Goal: Task Accomplishment & Management: Manage account settings

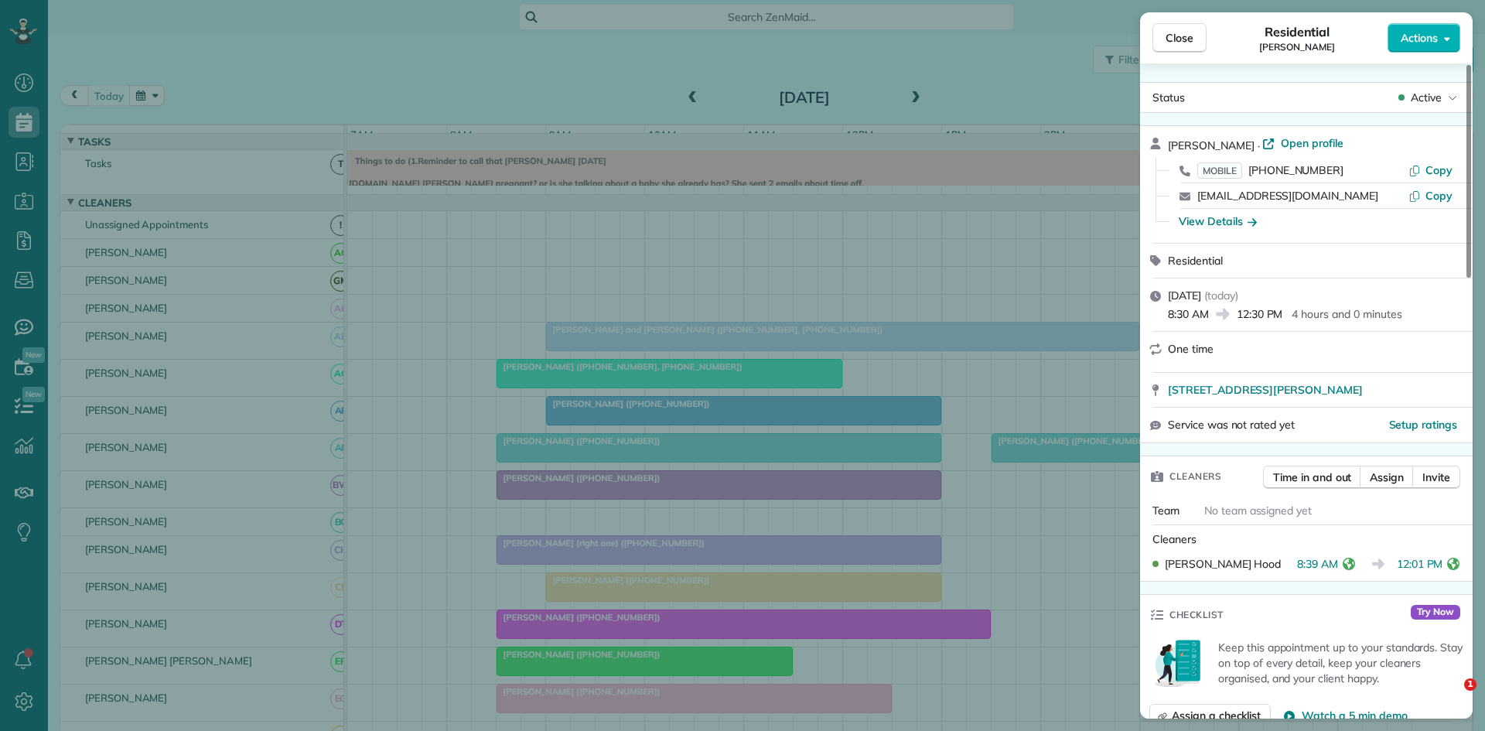
drag, startPoint x: 0, startPoint y: 0, endPoint x: 524, endPoint y: 336, distance: 623.1
click at [475, 360] on div "Close Residential [PERSON_NAME] Actions Status Active [PERSON_NAME] · Open prof…" at bounding box center [742, 365] width 1485 height 731
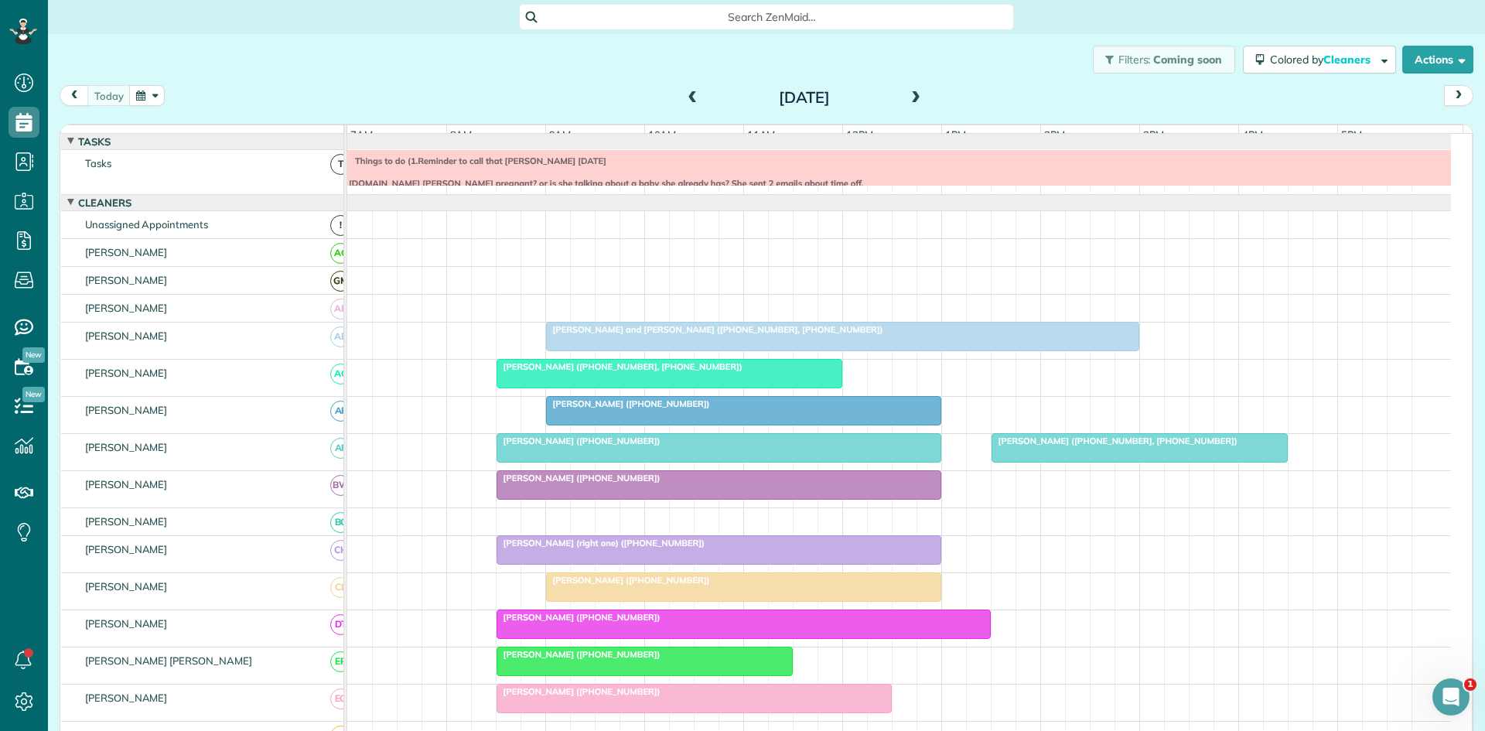
click at [1067, 446] on span "[PERSON_NAME] ([PHONE_NUMBER], [PHONE_NUMBER])" at bounding box center [1115, 440] width 248 height 11
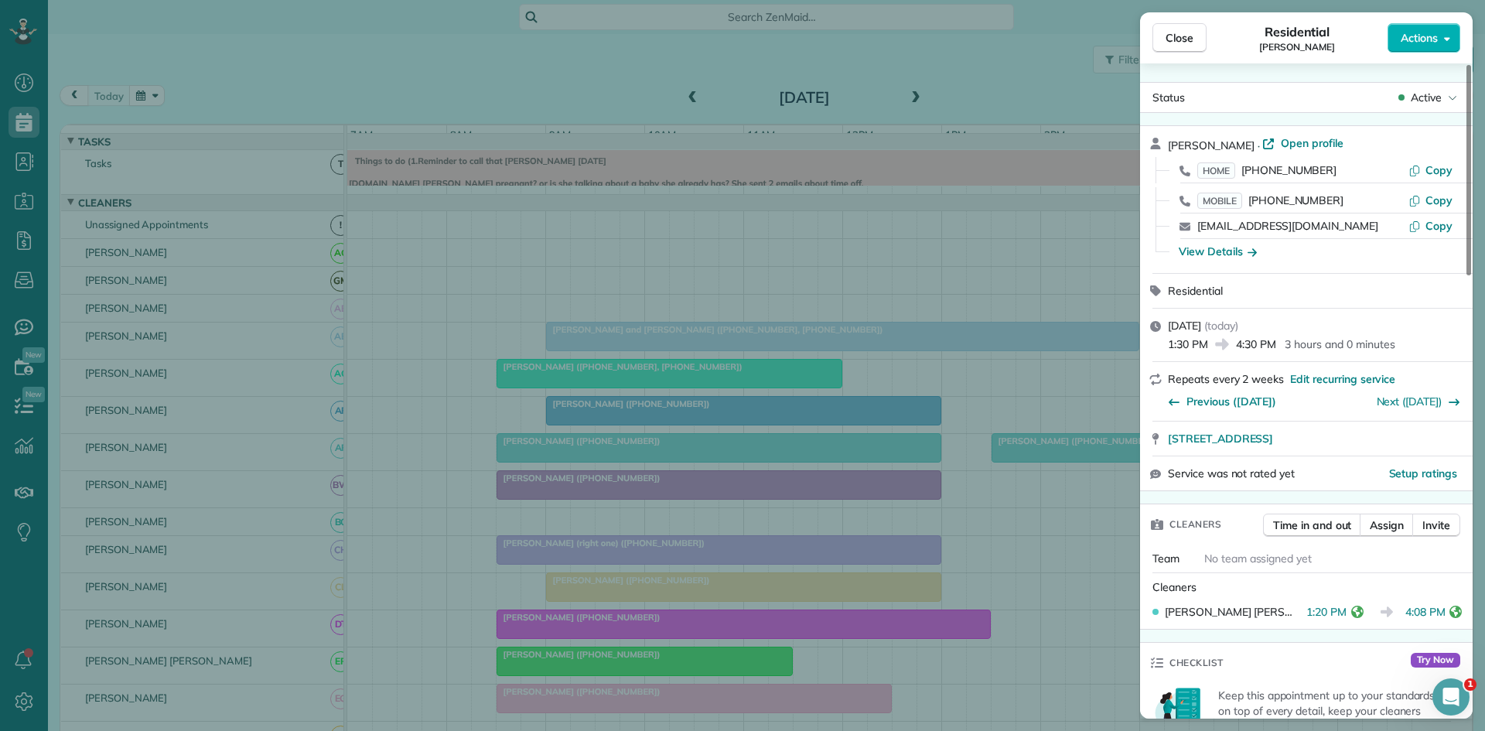
click at [752, 383] on div "Close Residential [PERSON_NAME] Actions Status Active [PERSON_NAME] · Open prof…" at bounding box center [742, 365] width 1485 height 731
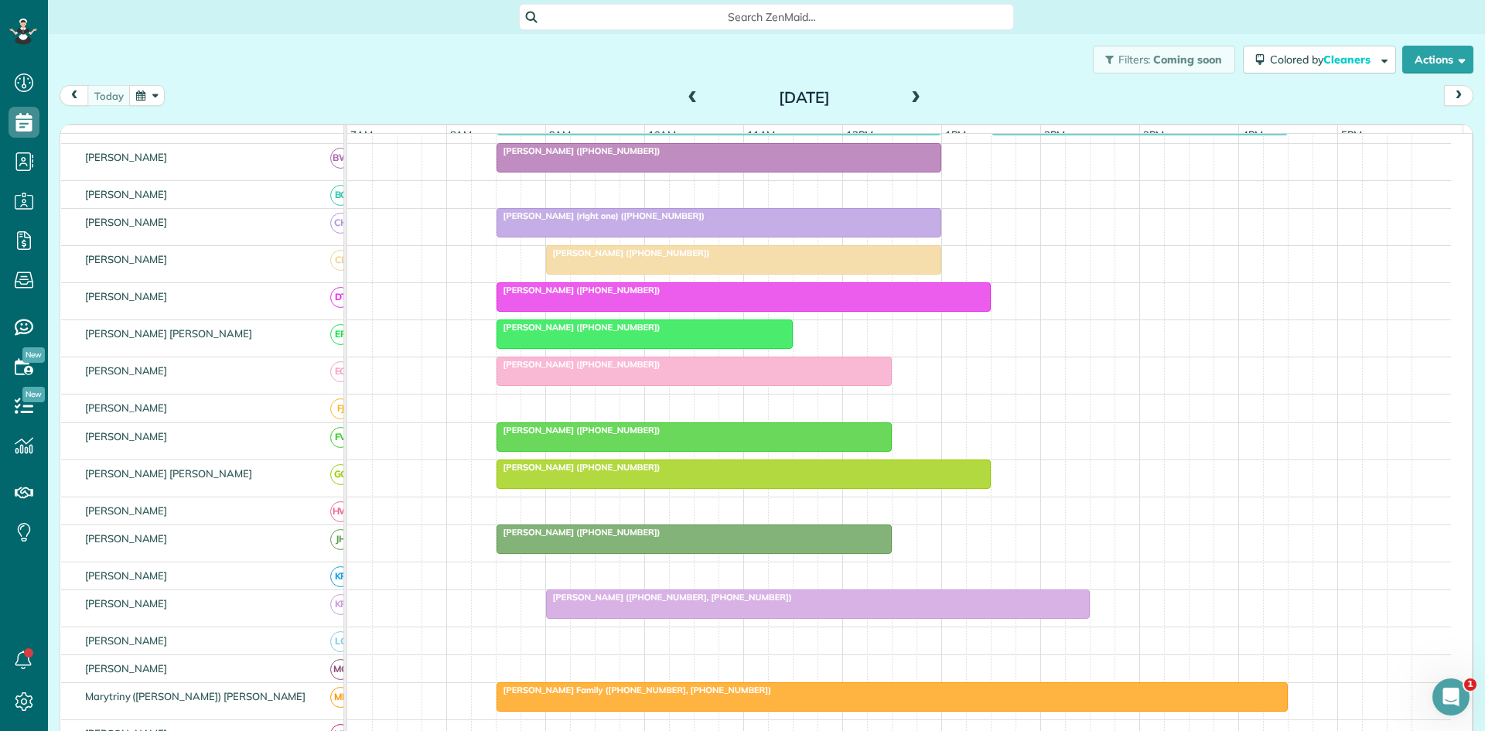
scroll to position [516, 0]
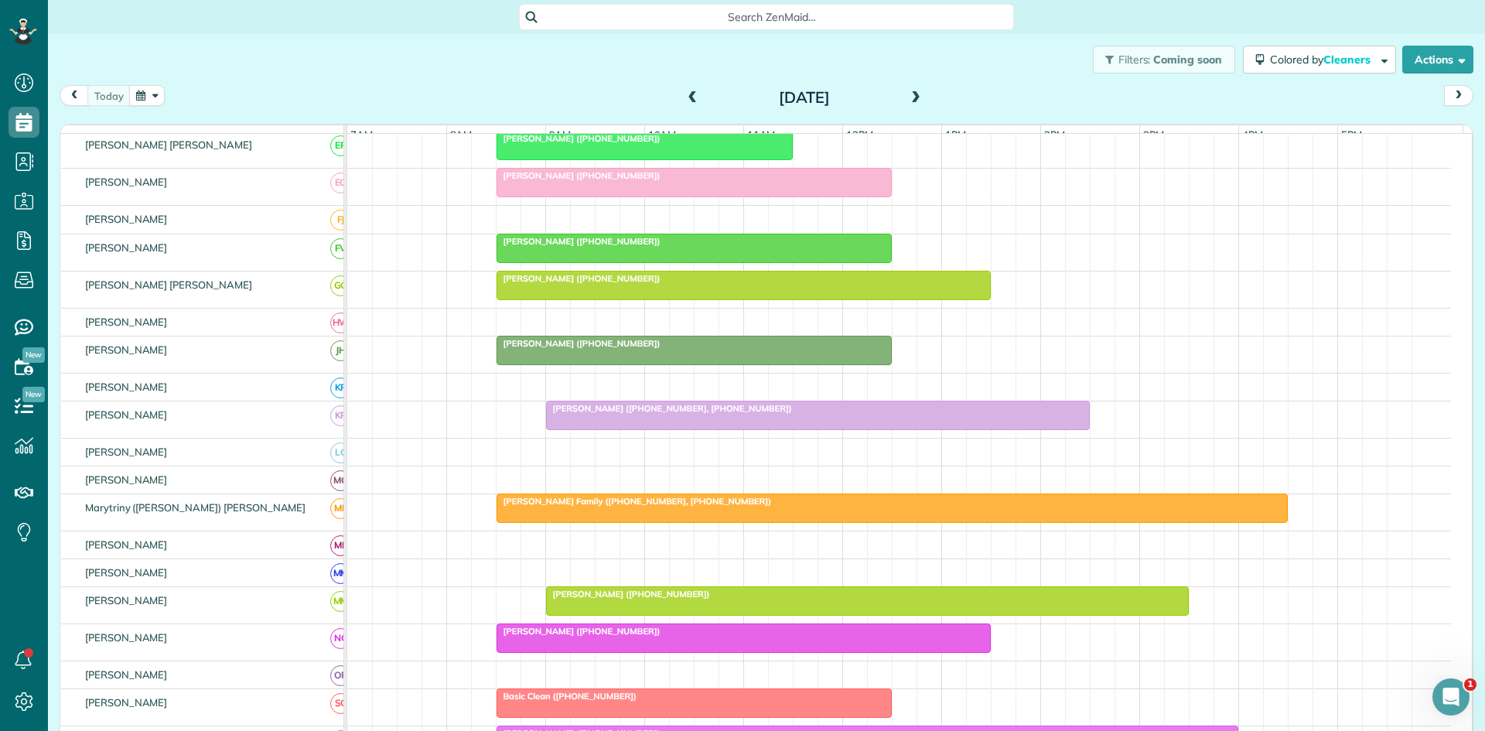
click at [562, 522] on div at bounding box center [892, 508] width 790 height 28
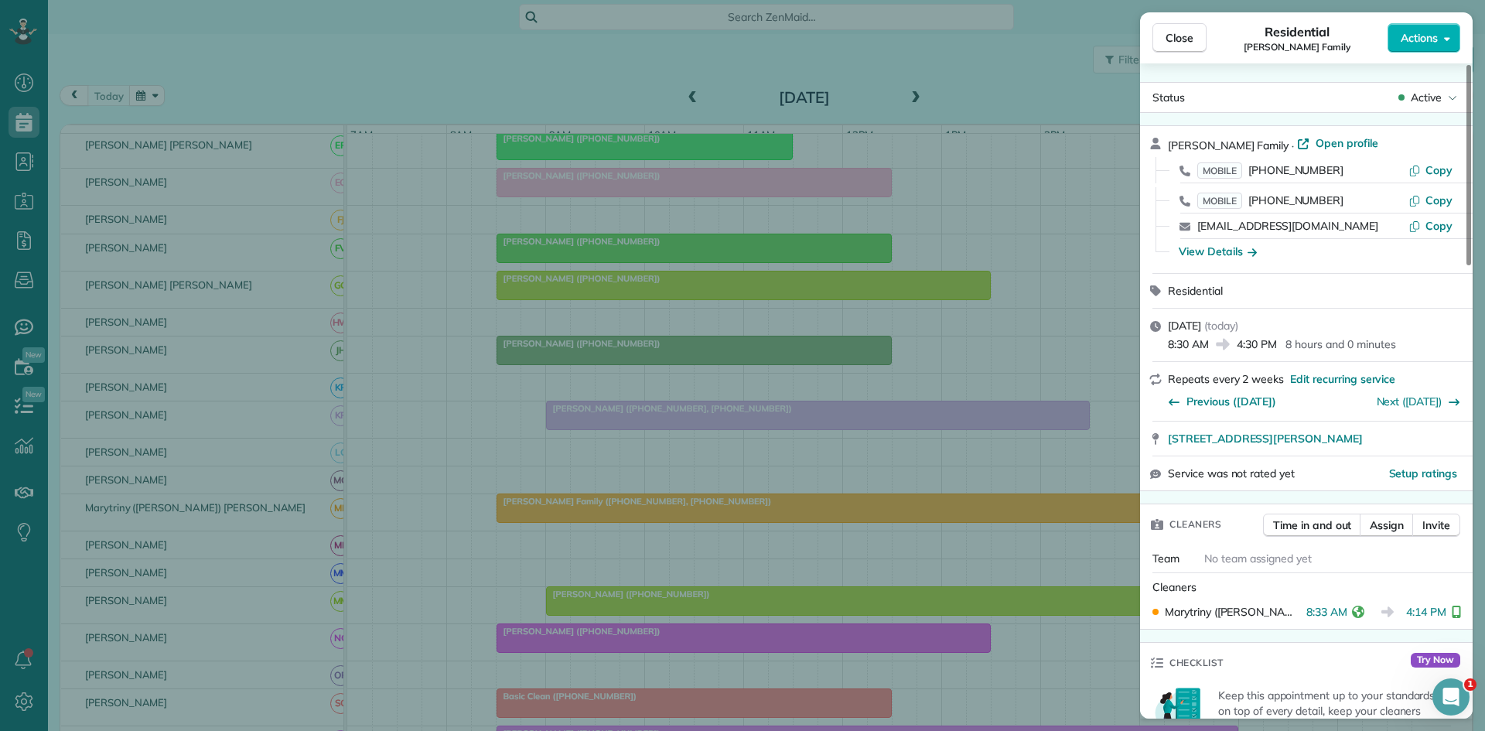
click at [722, 394] on div "Close Residential [PERSON_NAME] Family Actions Status Active [PERSON_NAME] Fami…" at bounding box center [742, 365] width 1485 height 731
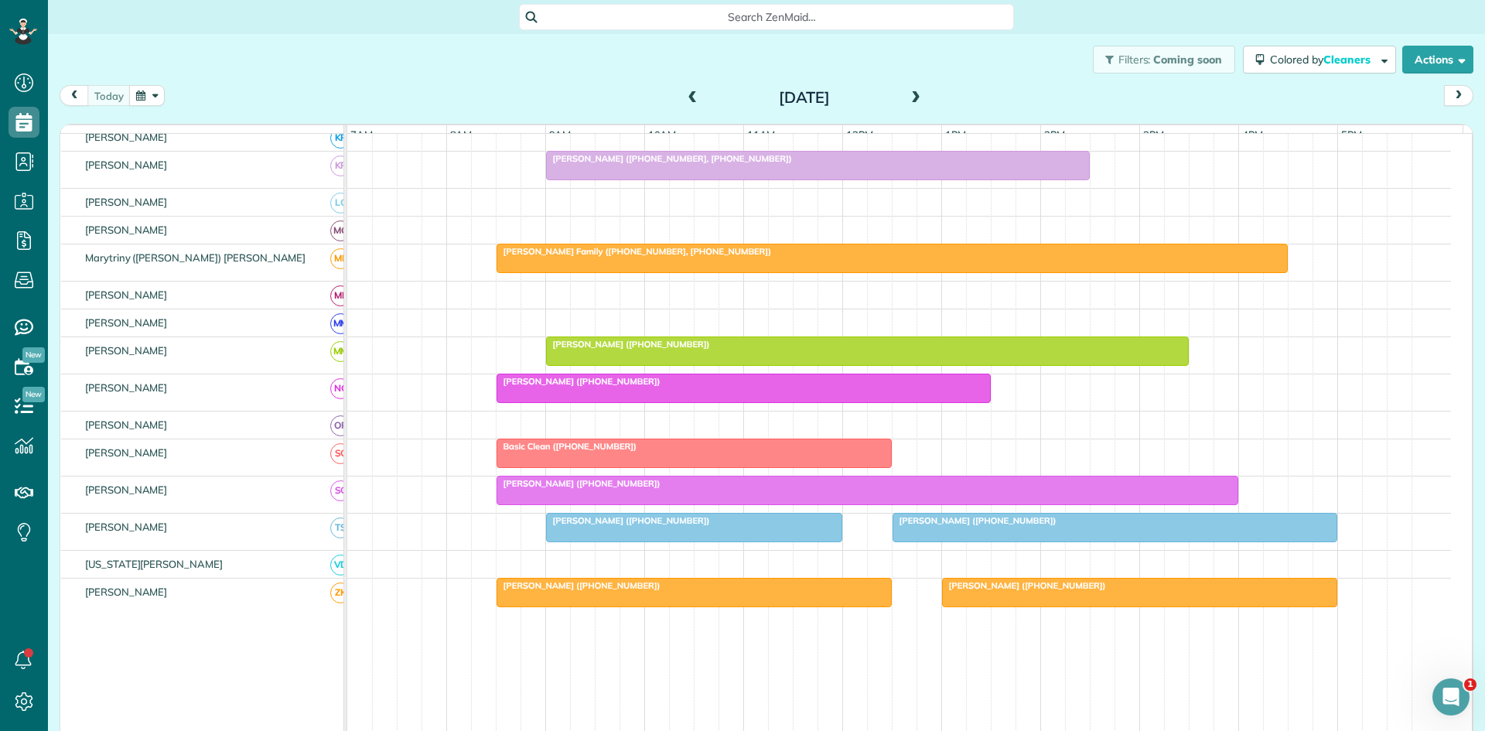
scroll to position [774, 0]
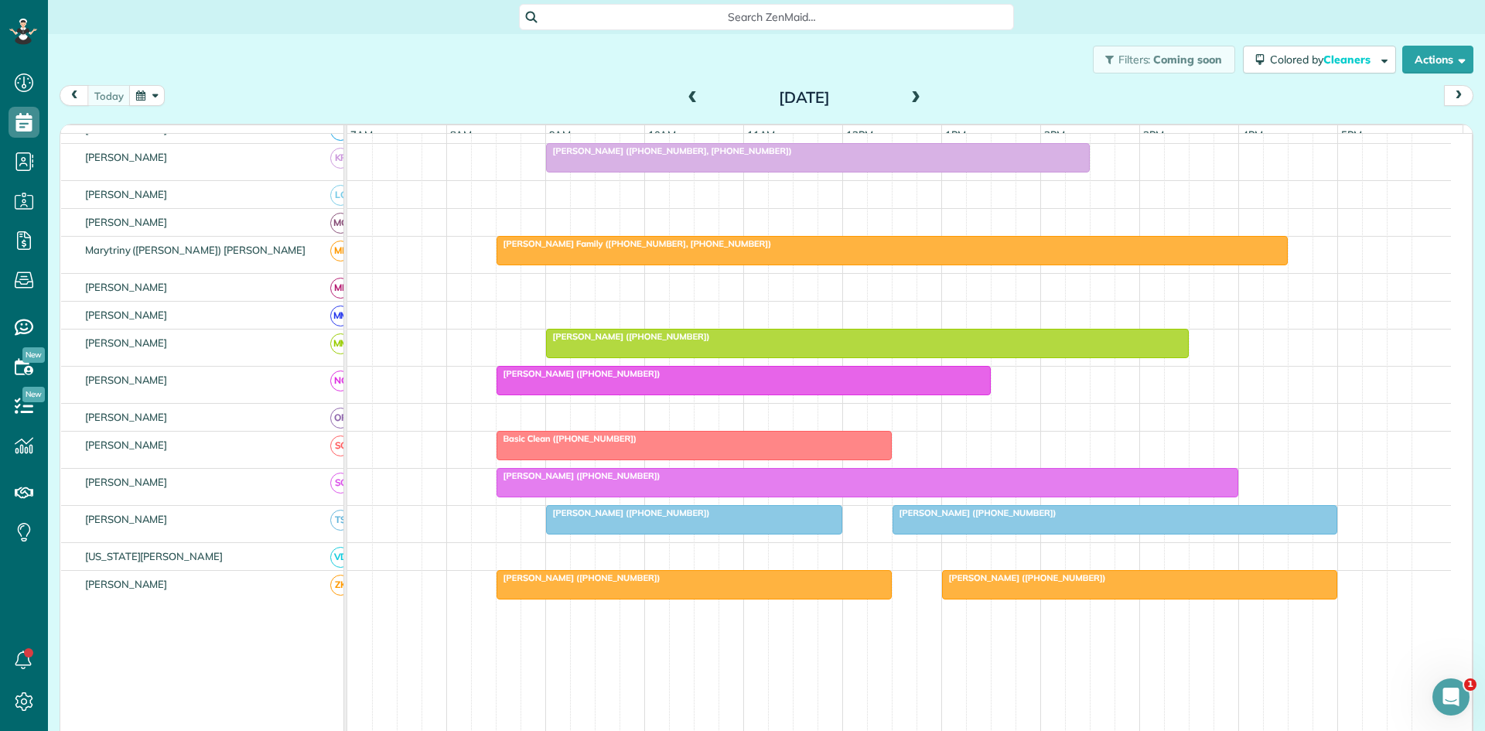
click at [628, 342] on span "[PERSON_NAME] ([PHONE_NUMBER])" at bounding box center [628, 336] width 166 height 11
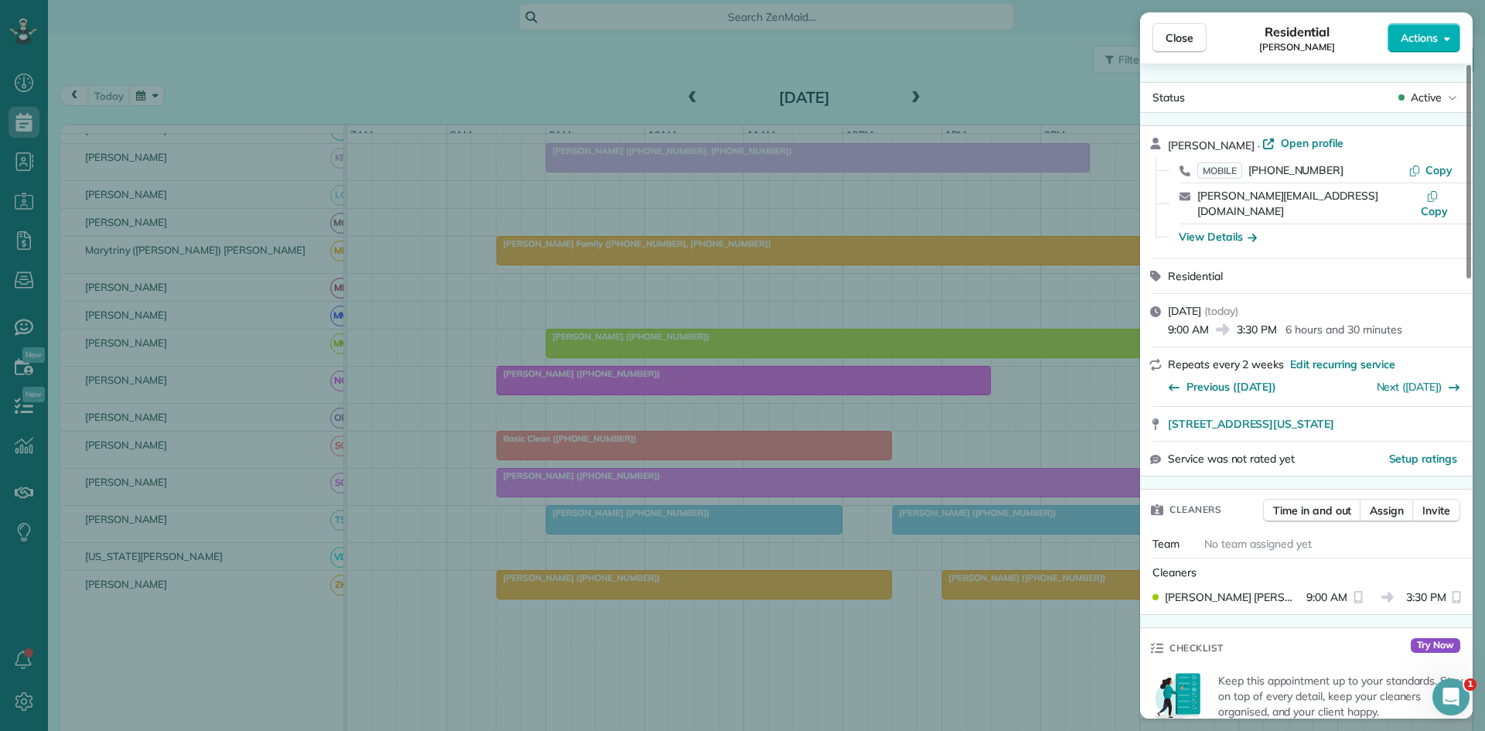
drag, startPoint x: 726, startPoint y: 411, endPoint x: 726, endPoint y: 426, distance: 15.5
click at [726, 415] on div "Close Residential [PERSON_NAME] Actions Status Active [PERSON_NAME] · Open prof…" at bounding box center [742, 365] width 1485 height 731
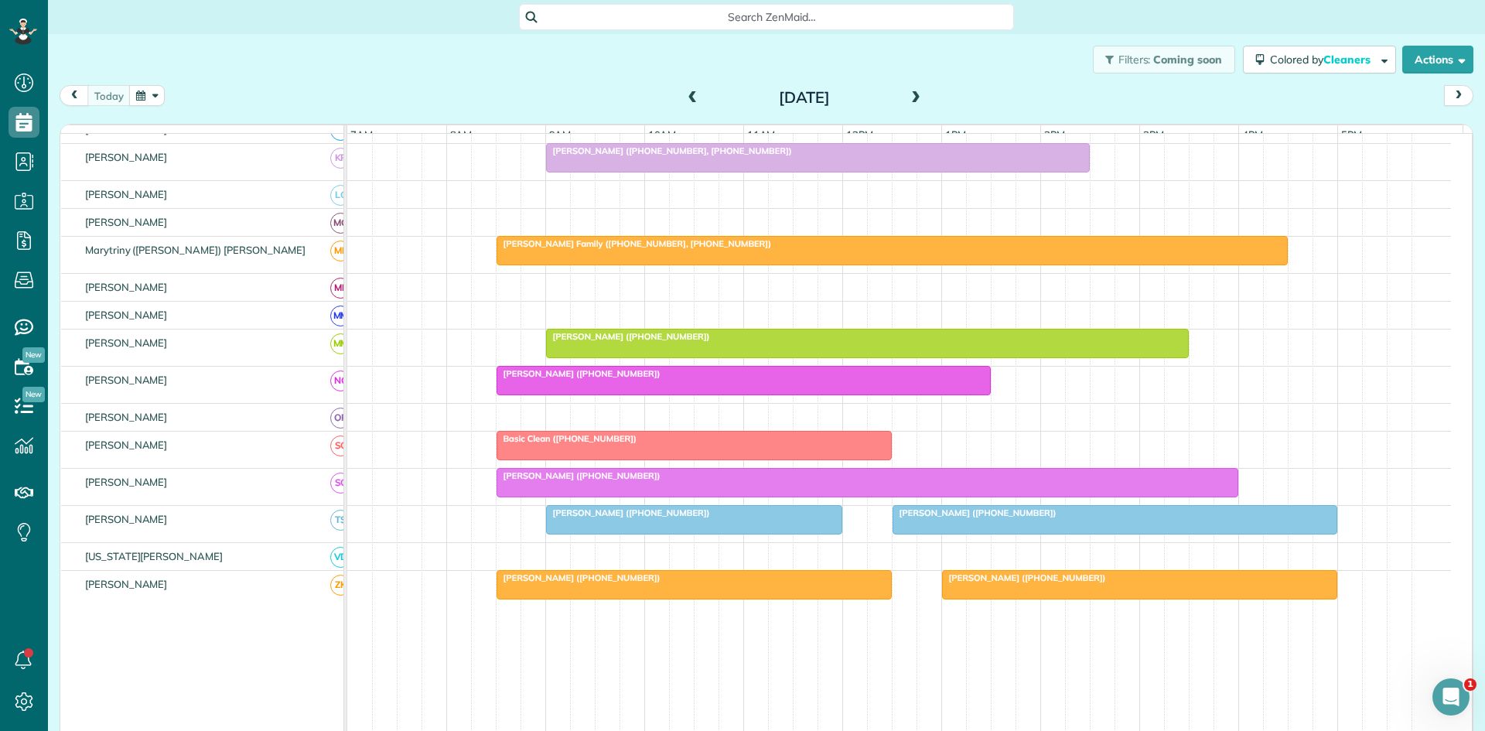
click at [934, 481] on div "[PERSON_NAME] ([PHONE_NUMBER])" at bounding box center [867, 475] width 733 height 11
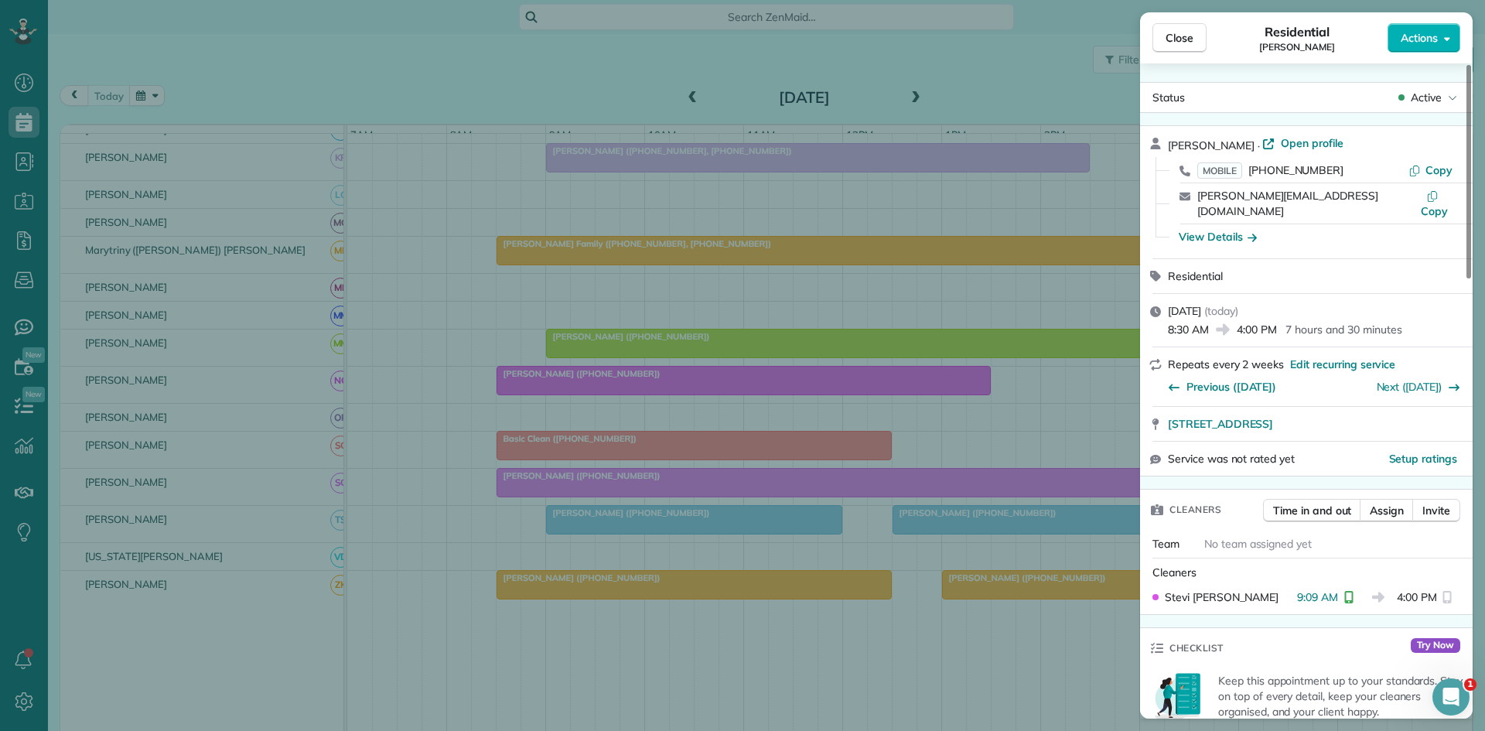
click at [861, 331] on div "Close Residential [PERSON_NAME] Actions Status Active [PERSON_NAME] · Open prof…" at bounding box center [742, 365] width 1485 height 731
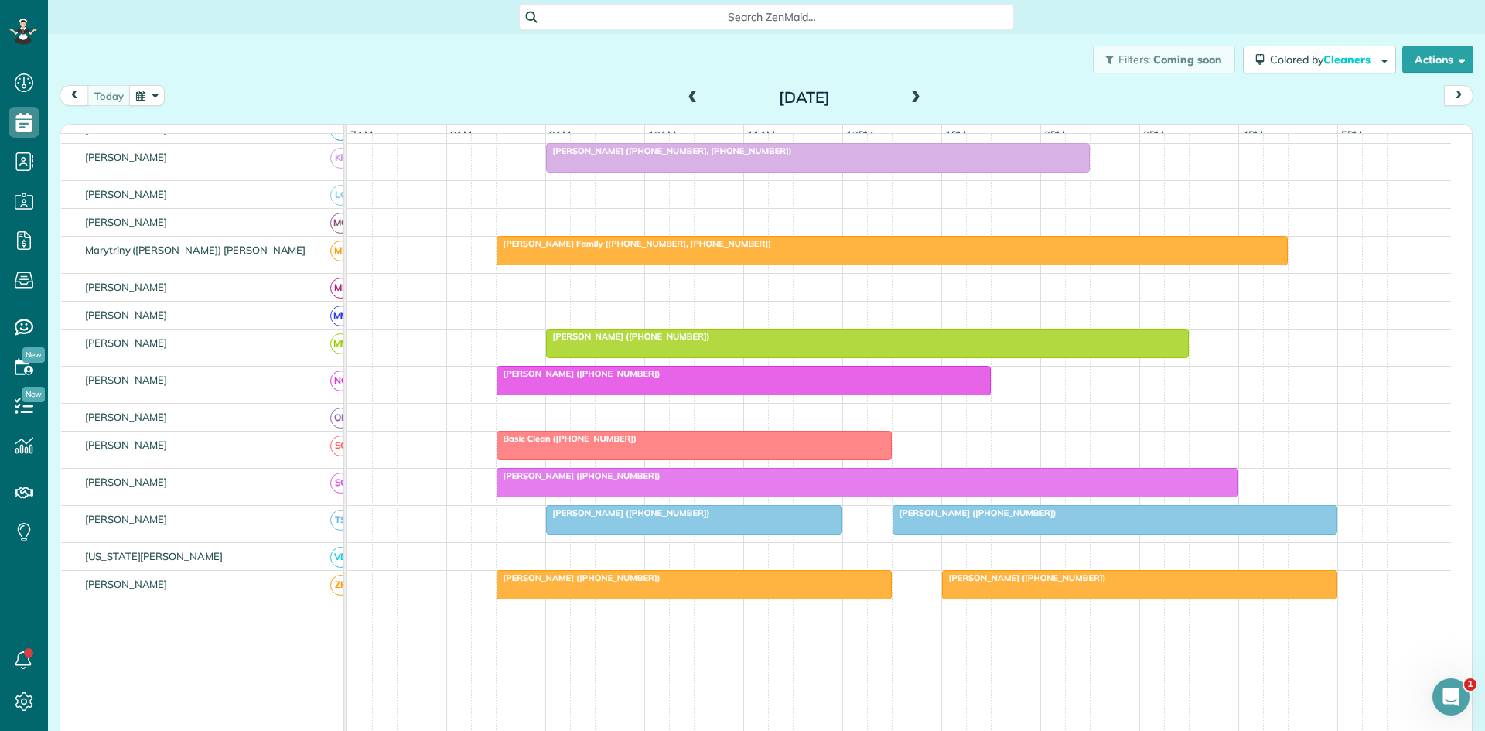
click at [914, 534] on div at bounding box center [1114, 520] width 443 height 28
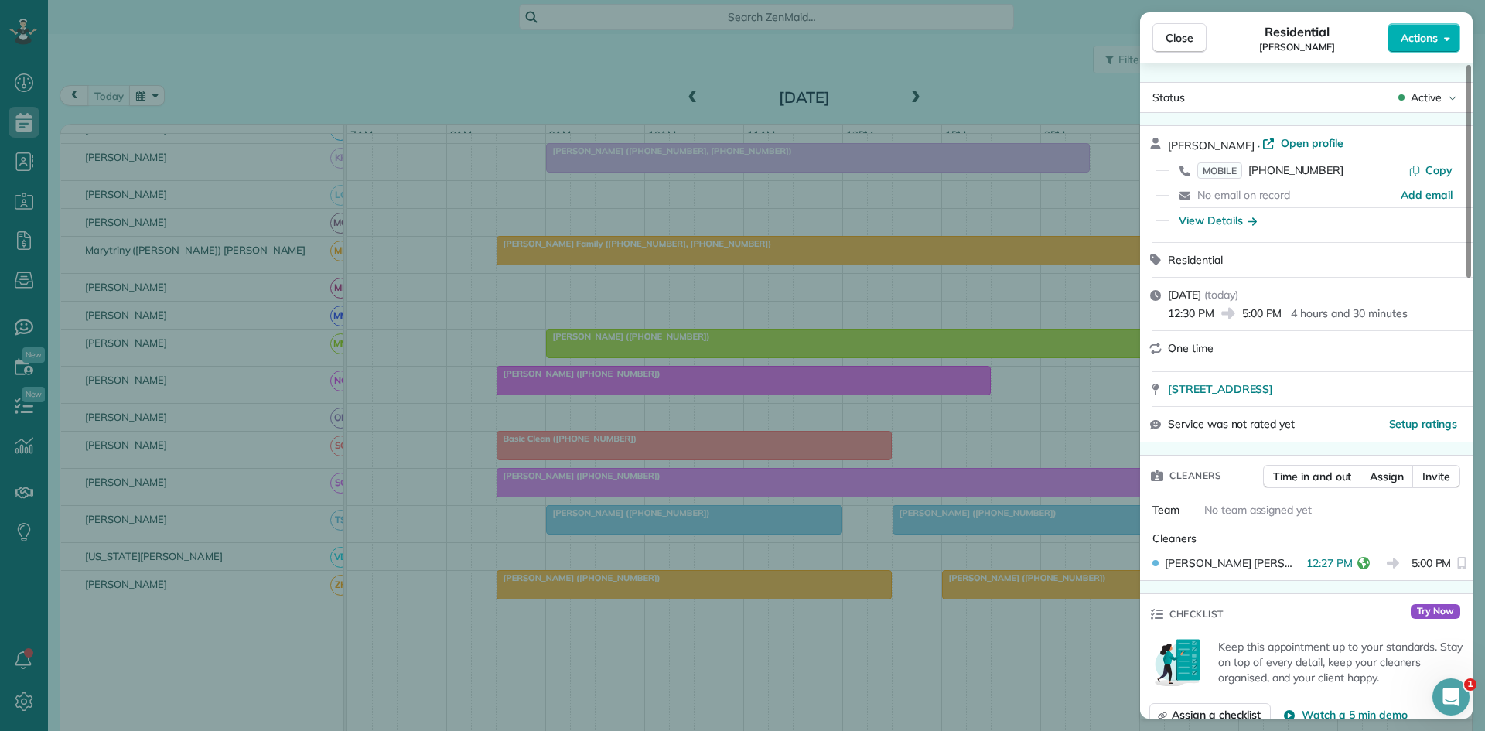
click at [931, 373] on div "Close Residential [PERSON_NAME] Actions Status Active [PERSON_NAME] · Open prof…" at bounding box center [742, 365] width 1485 height 731
